Goal: Information Seeking & Learning: Find specific fact

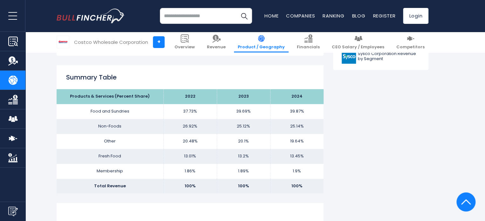
scroll to position [381, 0]
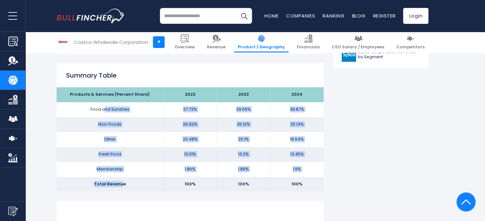
drag, startPoint x: 126, startPoint y: 115, endPoint x: 143, endPoint y: 191, distance: 77.0
click at [143, 191] on tbody "Products & Services (Percent Share) 2022 2023 2024 Food and Sundries 37.73% 39.…" at bounding box center [190, 139] width 267 height 104
click at [152, 129] on td "Non-Foods" at bounding box center [110, 124] width 107 height 15
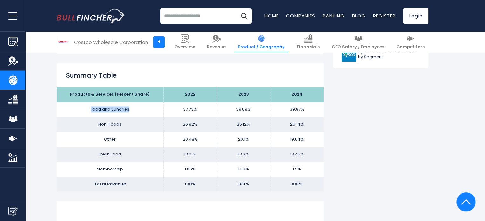
drag, startPoint x: 151, startPoint y: 109, endPoint x: 83, endPoint y: 105, distance: 68.0
click at [83, 105] on td "Food and Sundries" at bounding box center [110, 109] width 107 height 15
click at [158, 131] on td "Non-Foods" at bounding box center [110, 124] width 107 height 15
drag, startPoint x: 160, startPoint y: 110, endPoint x: 107, endPoint y: 105, distance: 53.3
click at [107, 105] on td "Food and Sundries" at bounding box center [110, 109] width 107 height 15
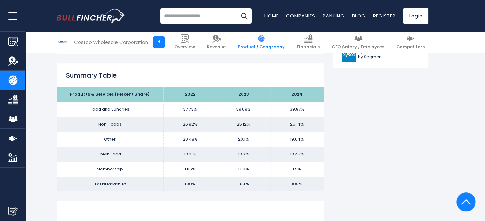
click at [127, 127] on td "Non-Foods" at bounding box center [110, 124] width 107 height 15
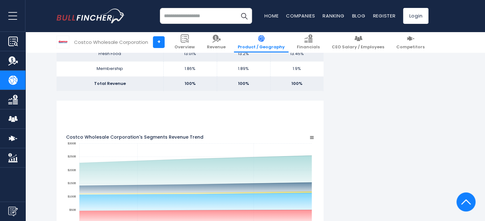
scroll to position [508, 0]
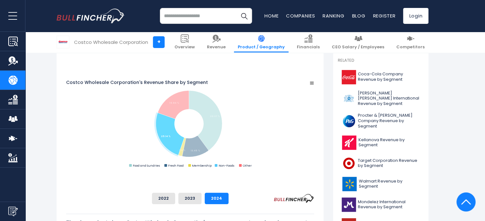
scroll to position [159, 0]
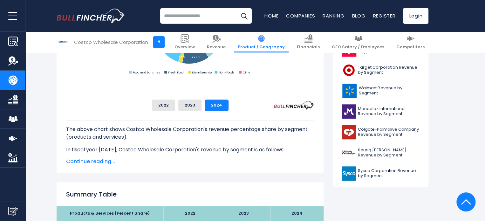
scroll to position [286, 0]
